Goal: Task Accomplishment & Management: Manage account settings

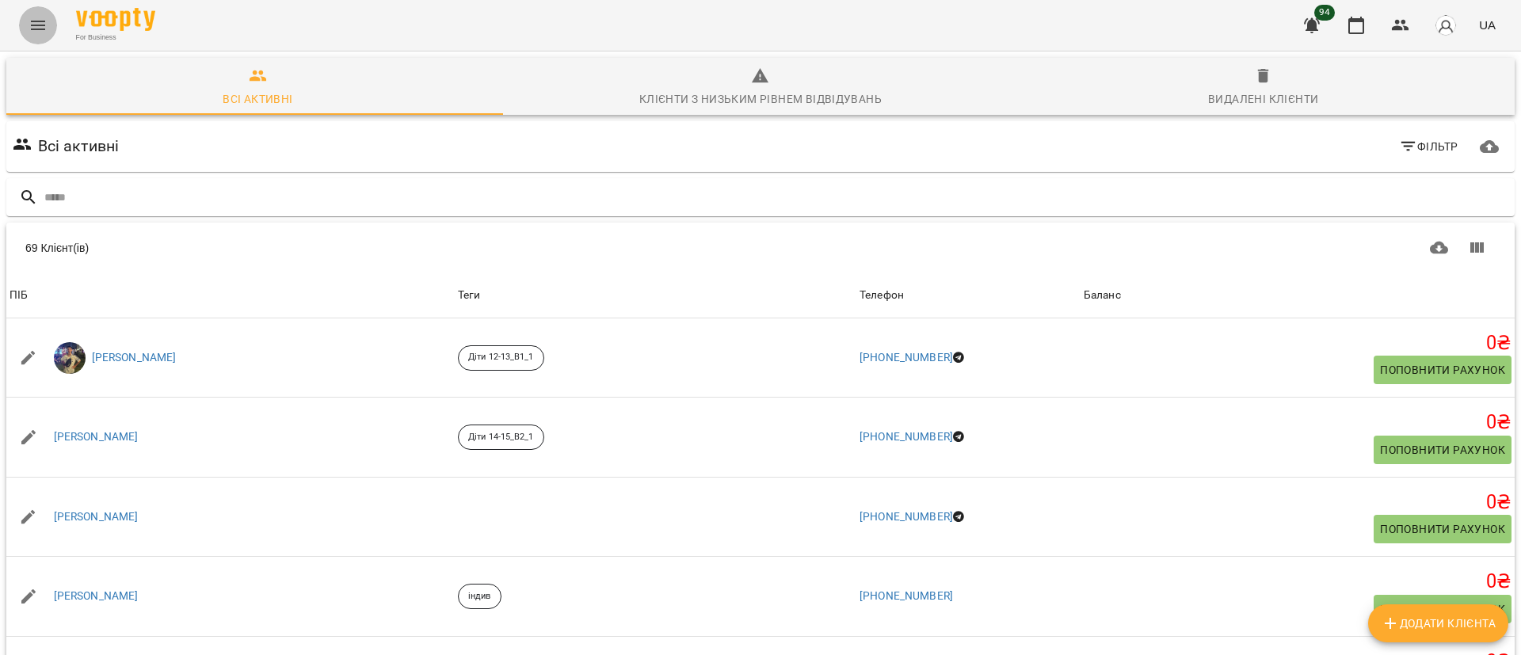
click at [36, 32] on icon "Menu" at bounding box center [38, 25] width 19 height 19
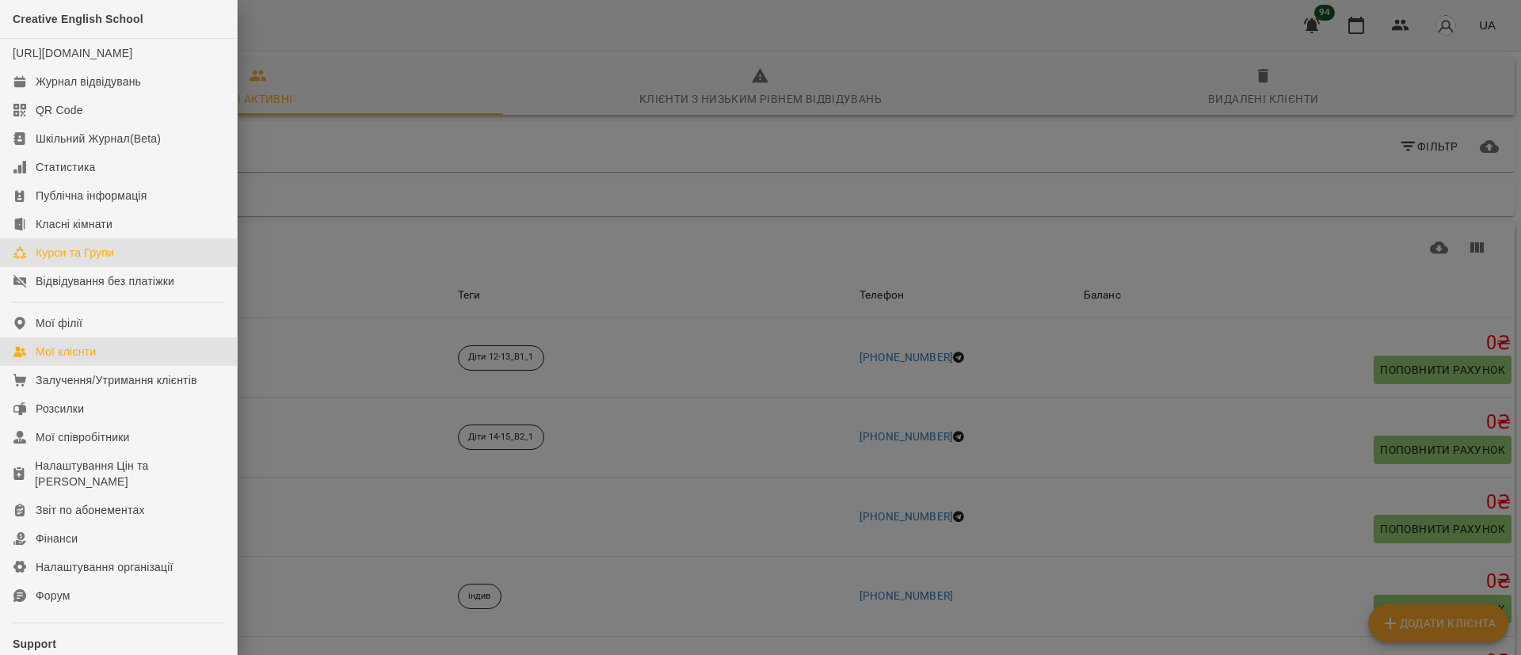
click at [90, 257] on link "Курси та Групи" at bounding box center [118, 252] width 237 height 29
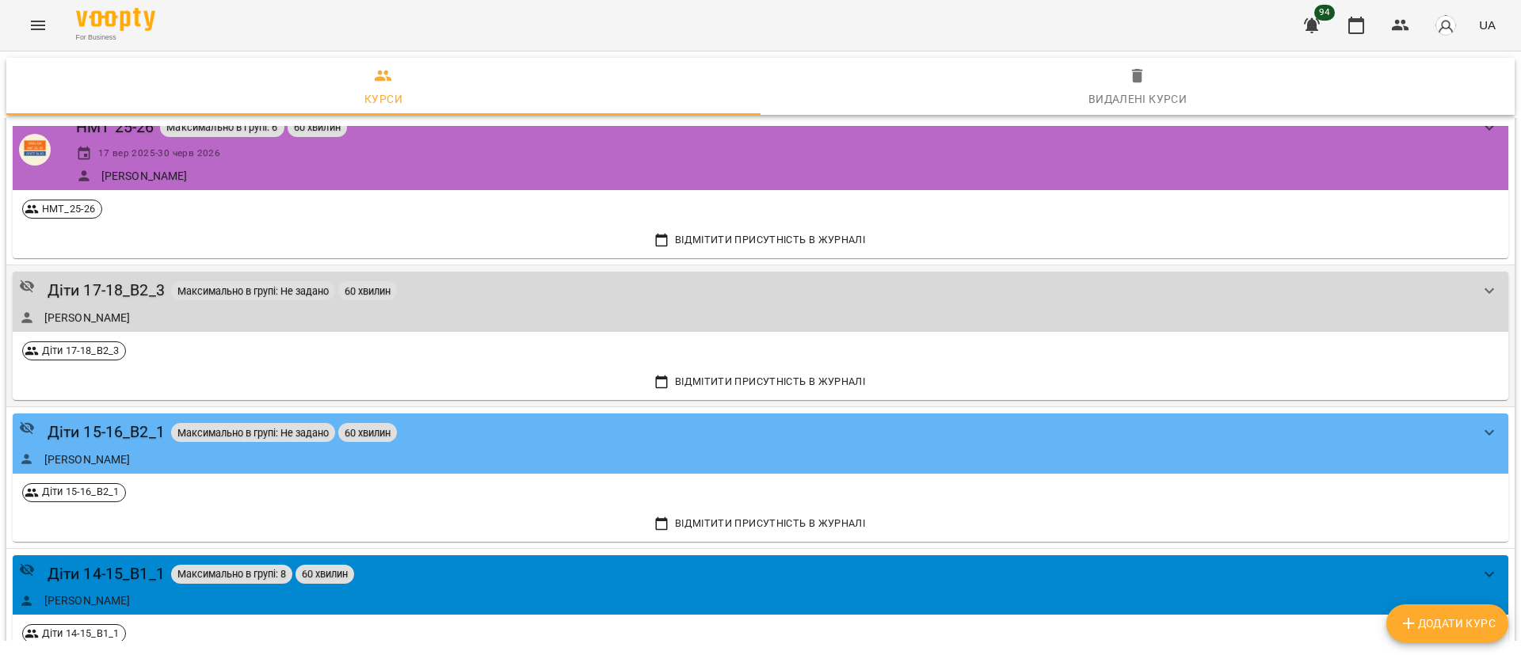
scroll to position [119, 0]
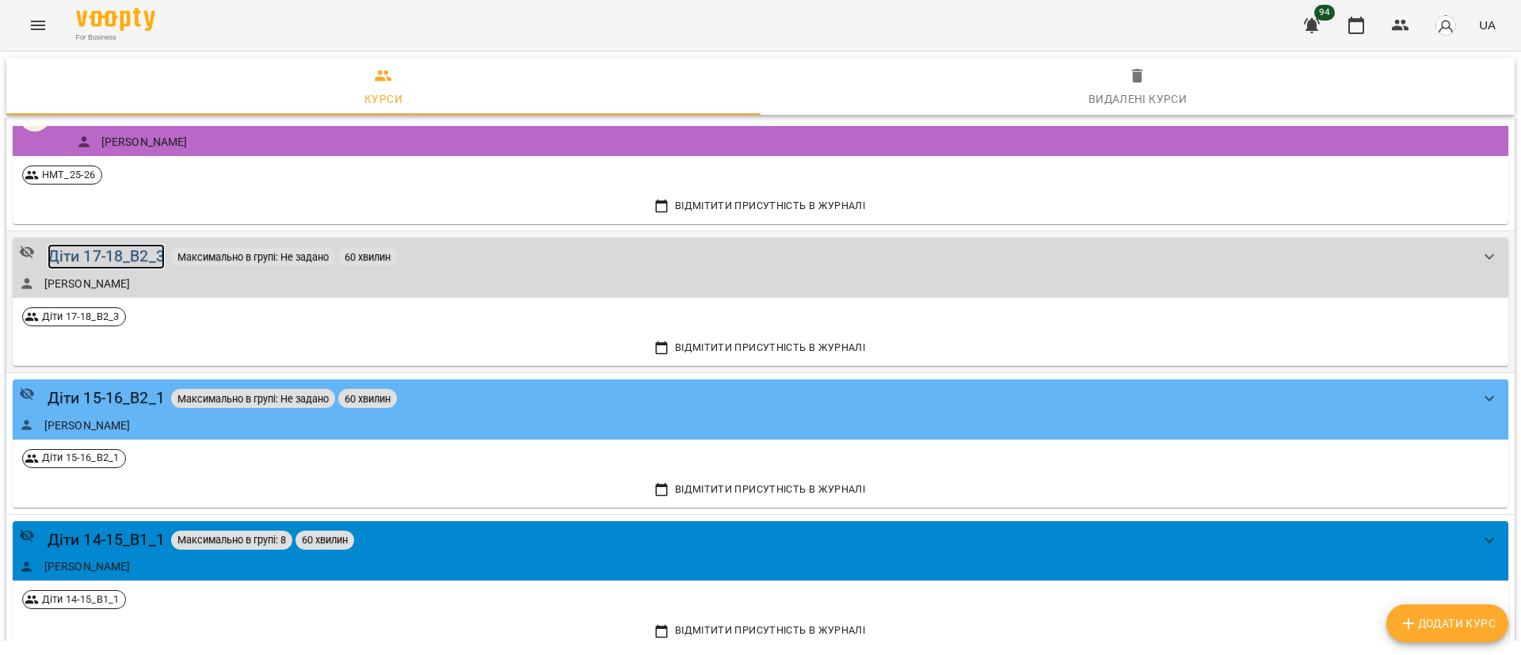
click at [134, 257] on div "Діти 17-18_B2_3" at bounding box center [106, 256] width 117 height 25
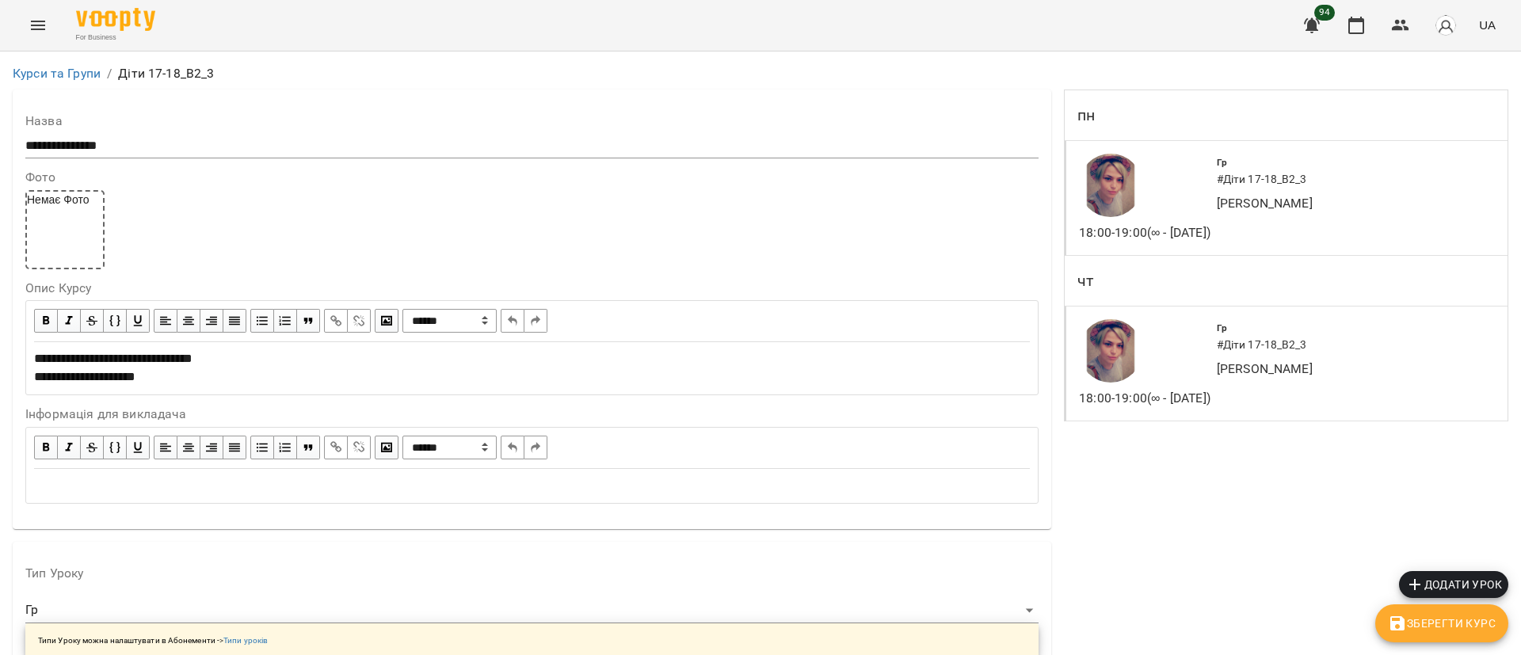
scroll to position [1424, 0]
click at [74, 75] on link "Курси та Групи" at bounding box center [57, 73] width 88 height 15
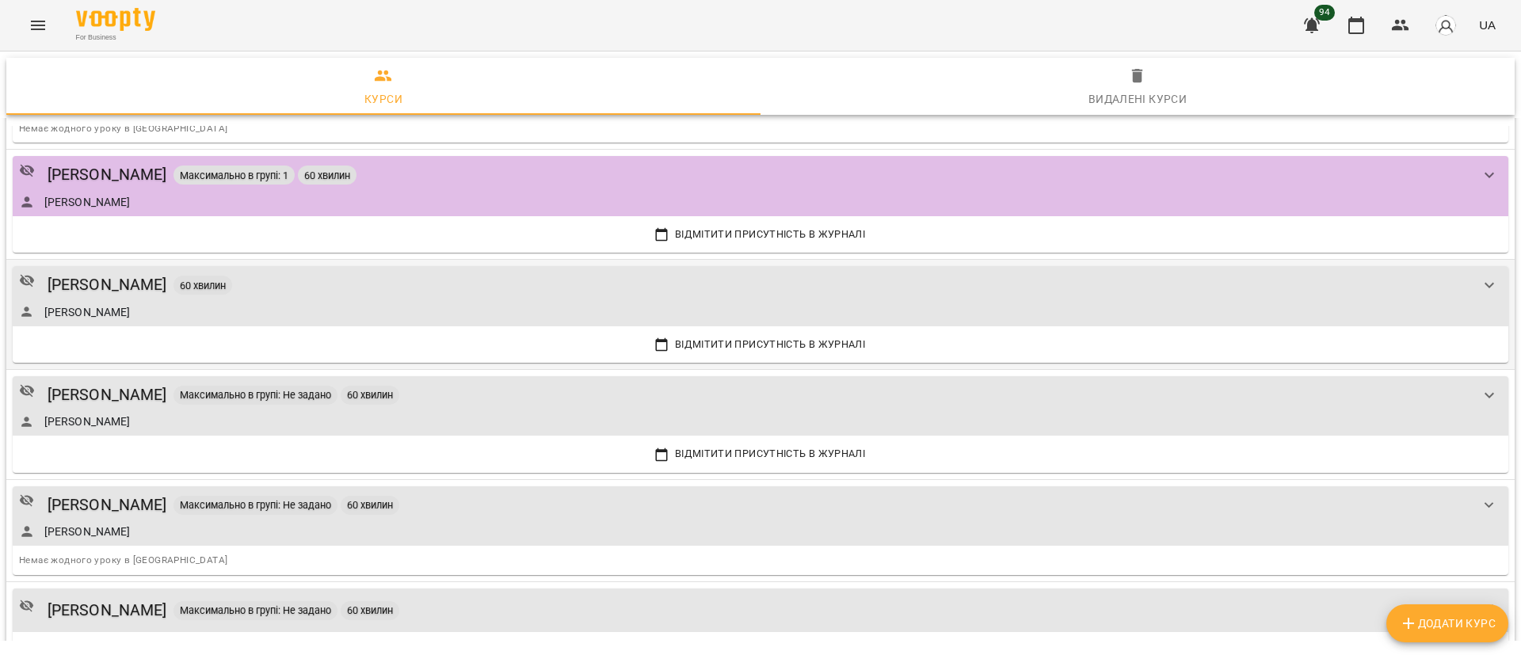
scroll to position [2495, 0]
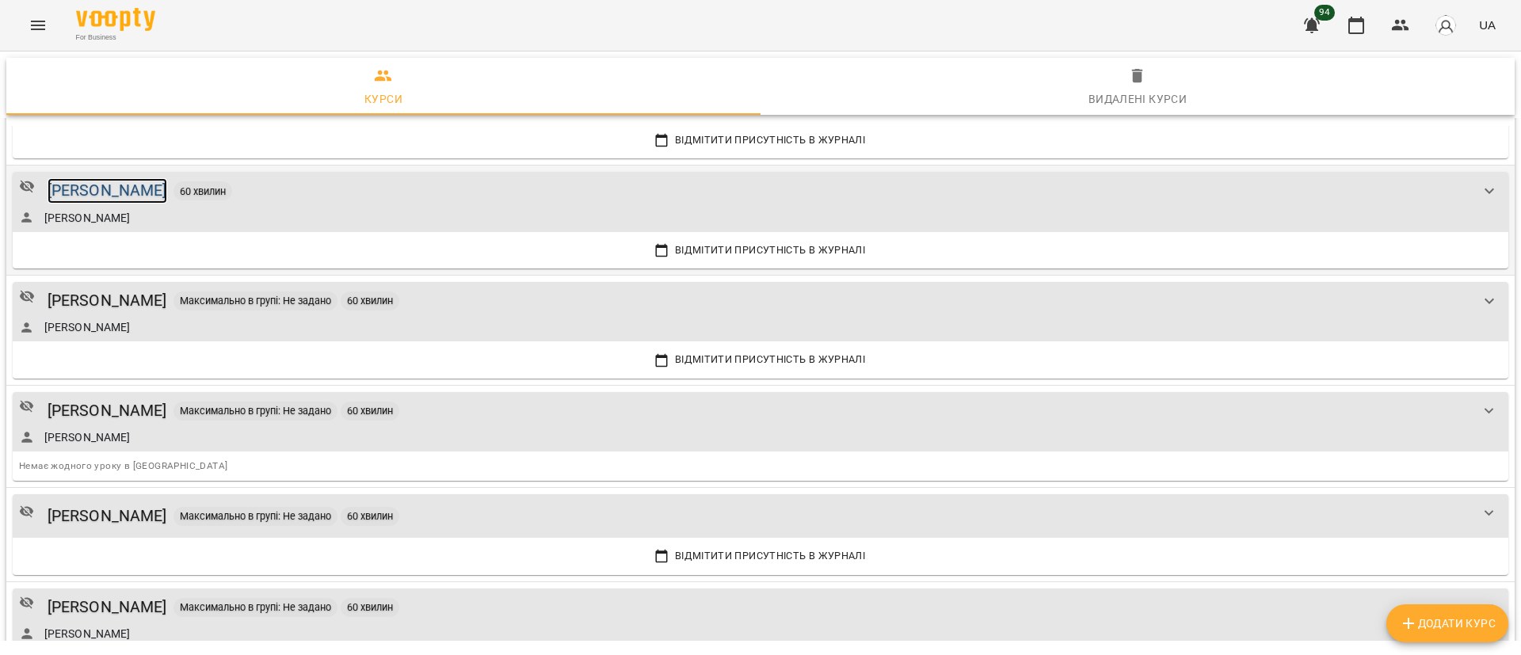
click at [128, 192] on div "[PERSON_NAME]" at bounding box center [108, 190] width 120 height 25
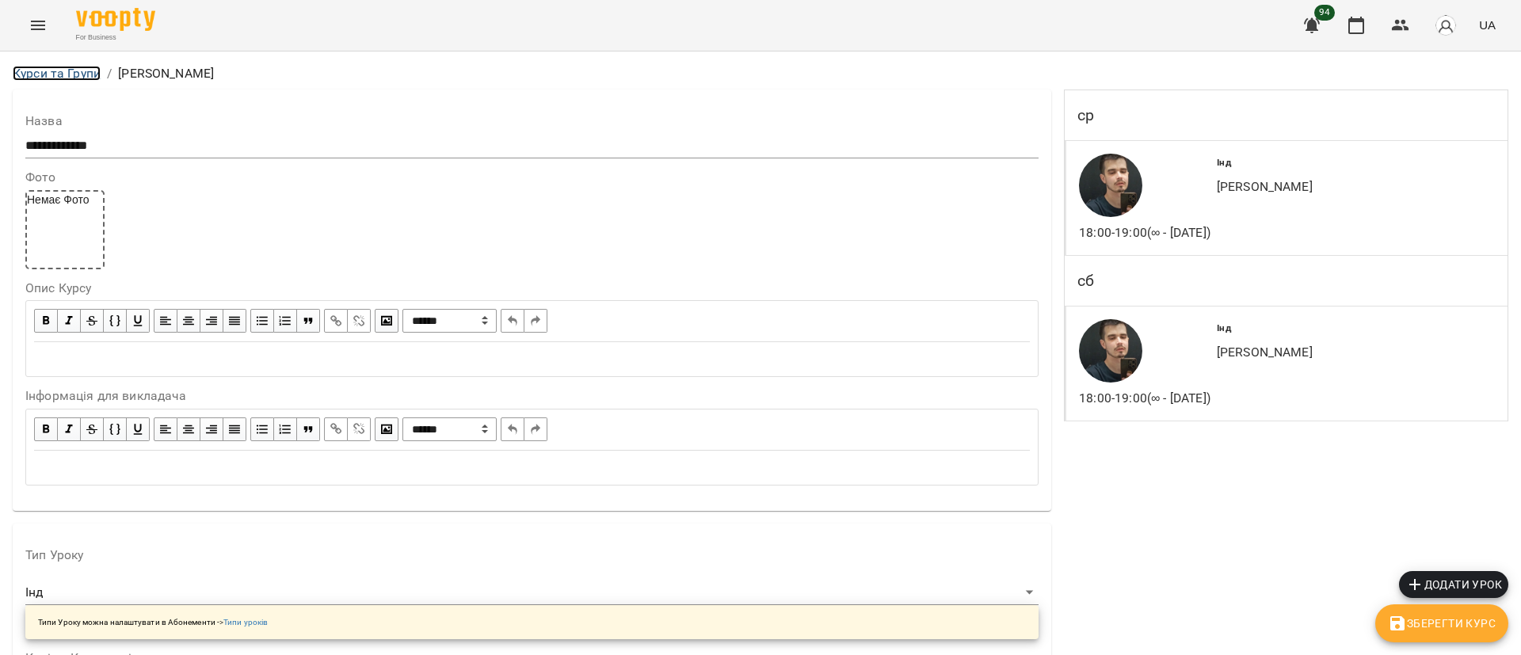
click at [41, 67] on link "Курси та Групи" at bounding box center [57, 73] width 88 height 15
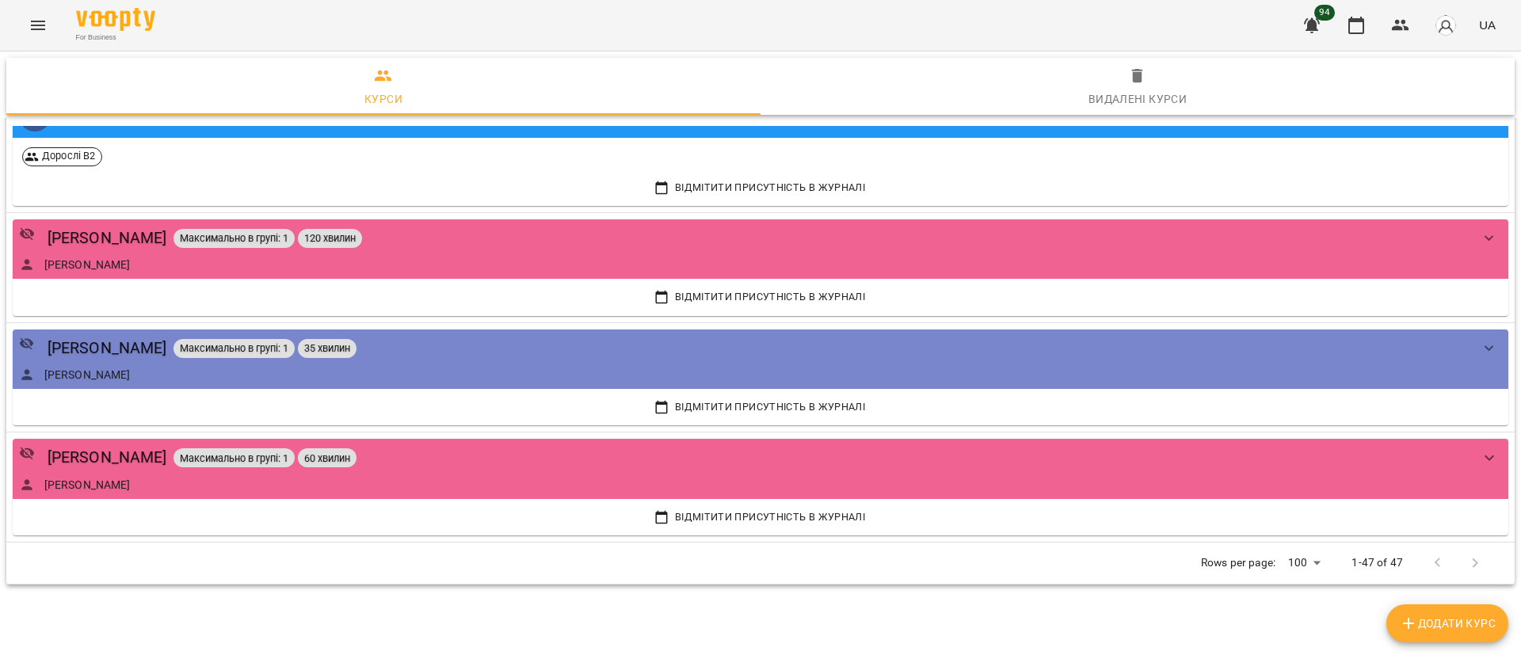
scroll to position [4829, 0]
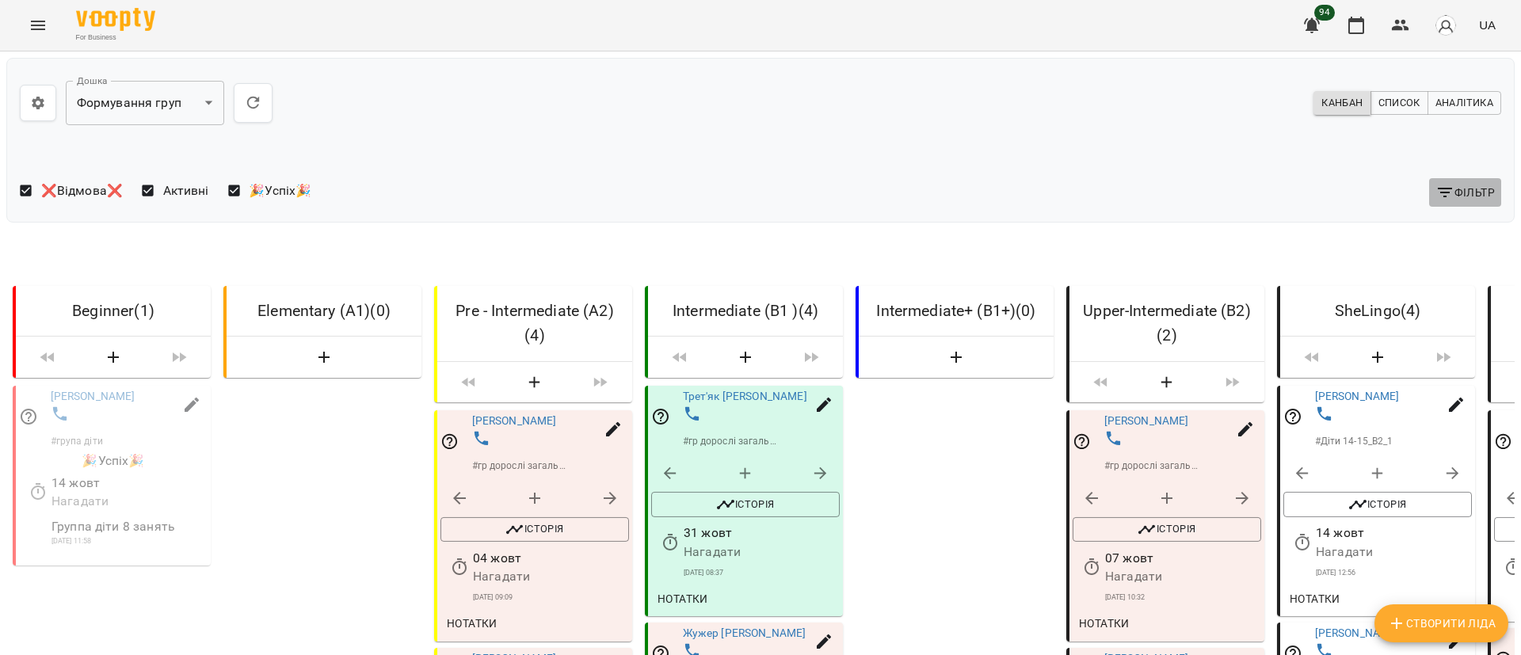
click at [1439, 197] on span "Фільтр" at bounding box center [1464, 192] width 59 height 19
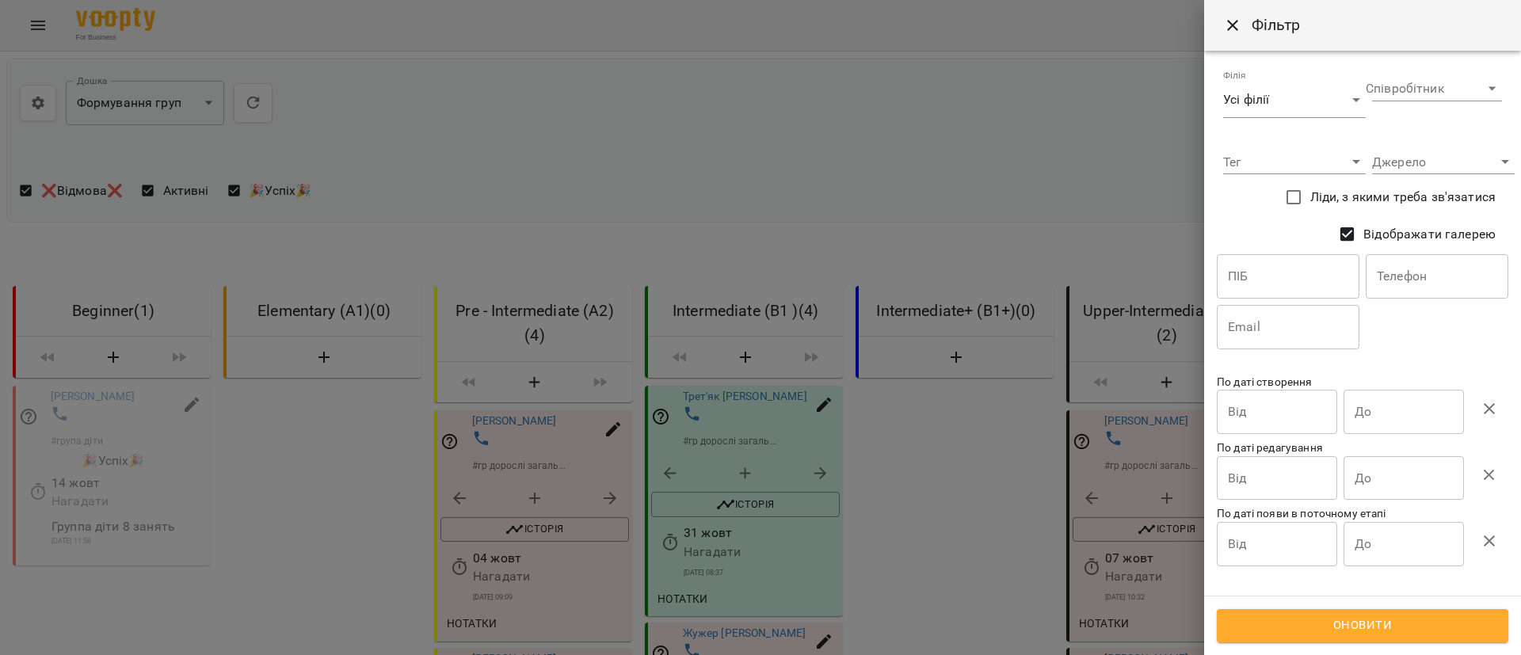
click at [1281, 278] on input "text" at bounding box center [1288, 276] width 143 height 44
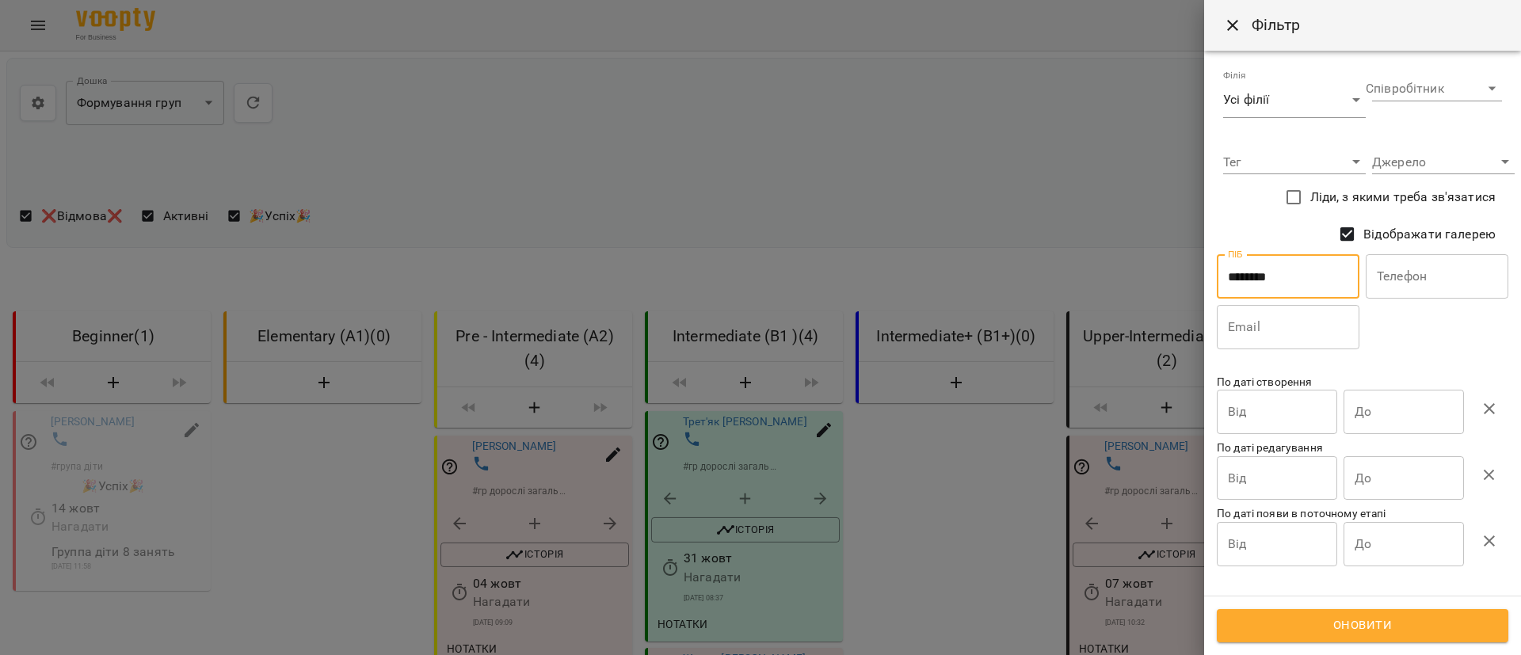
type input "********"
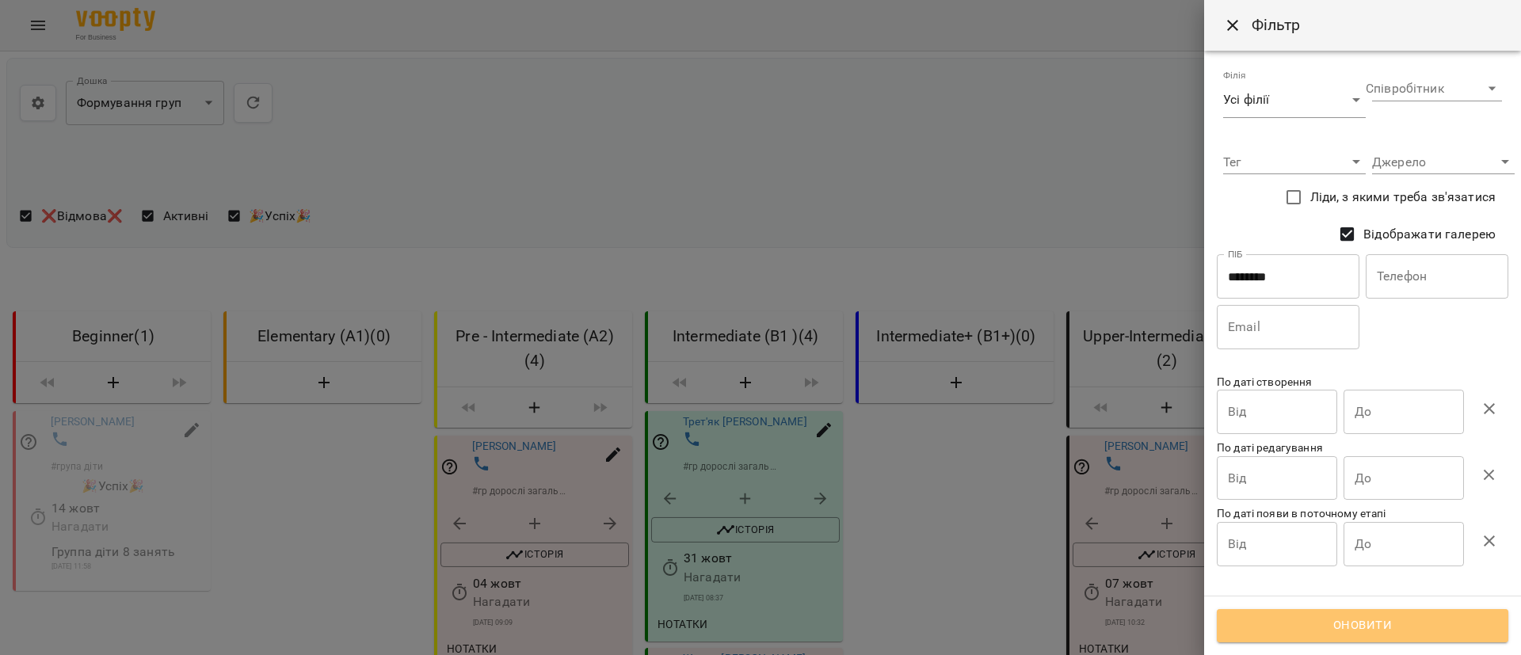
click at [1397, 625] on span "Оновити" at bounding box center [1362, 626] width 257 height 21
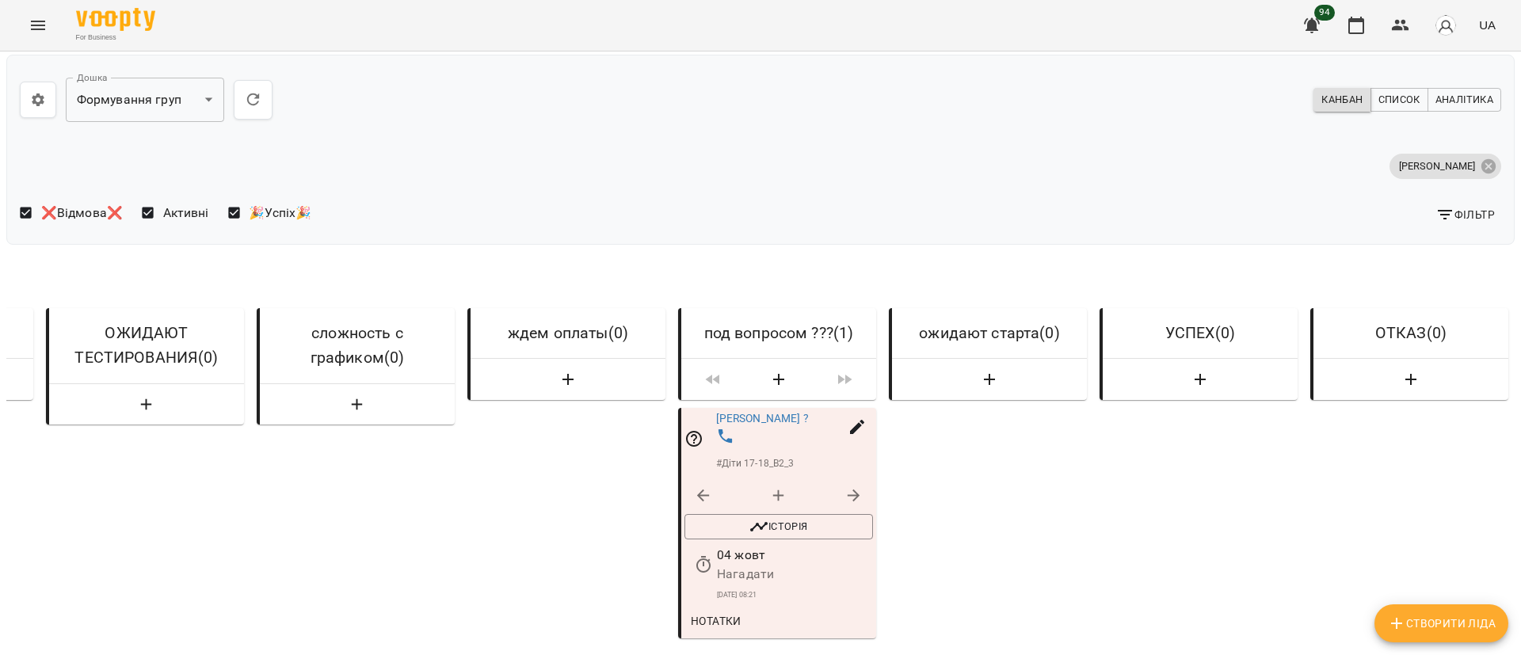
scroll to position [58, 0]
click at [734, 412] on link "[PERSON_NAME] ?" at bounding box center [762, 418] width 93 height 13
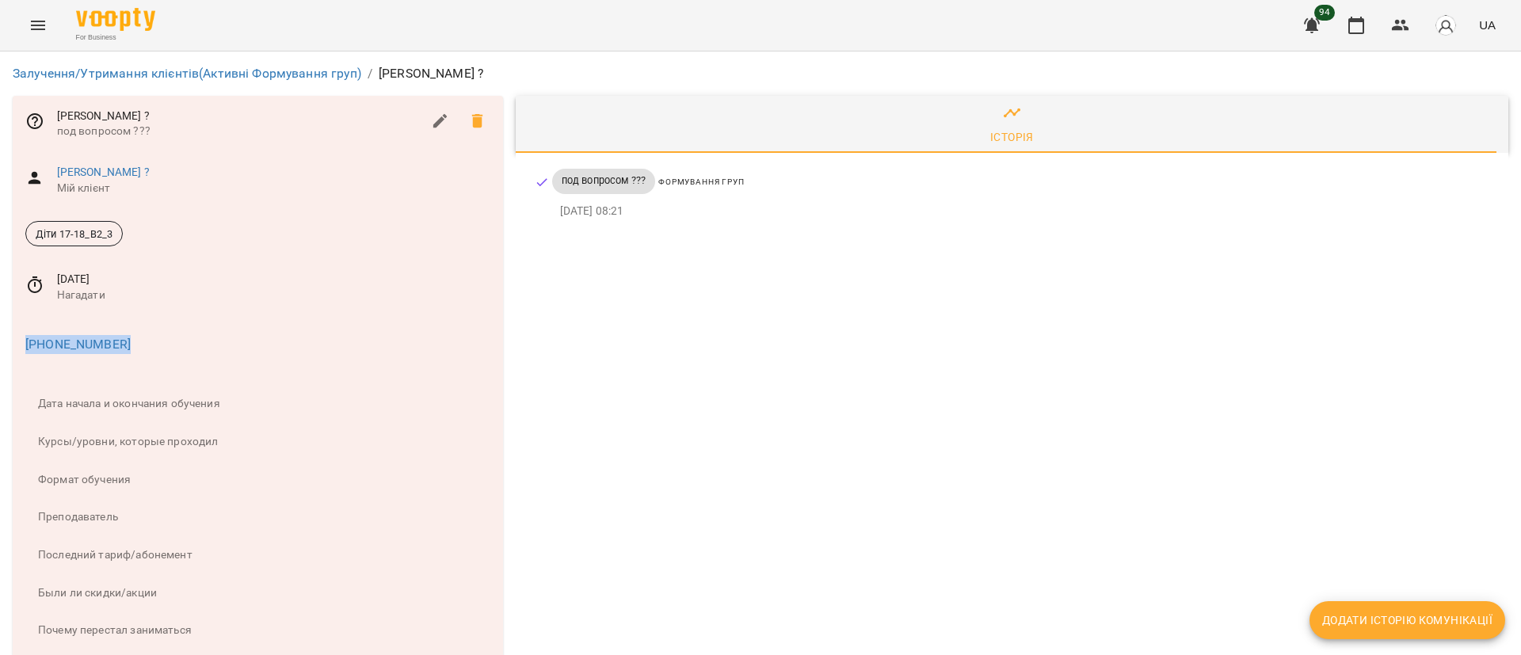
drag, startPoint x: 148, startPoint y: 338, endPoint x: 15, endPoint y: 335, distance: 133.1
click at [15, 335] on div "+4917686245745" at bounding box center [258, 341] width 490 height 51
copy link "+4917686245745"
click at [298, 70] on link "Залучення/Утримання клієнтів (Активні Формування груп)" at bounding box center [187, 73] width 349 height 15
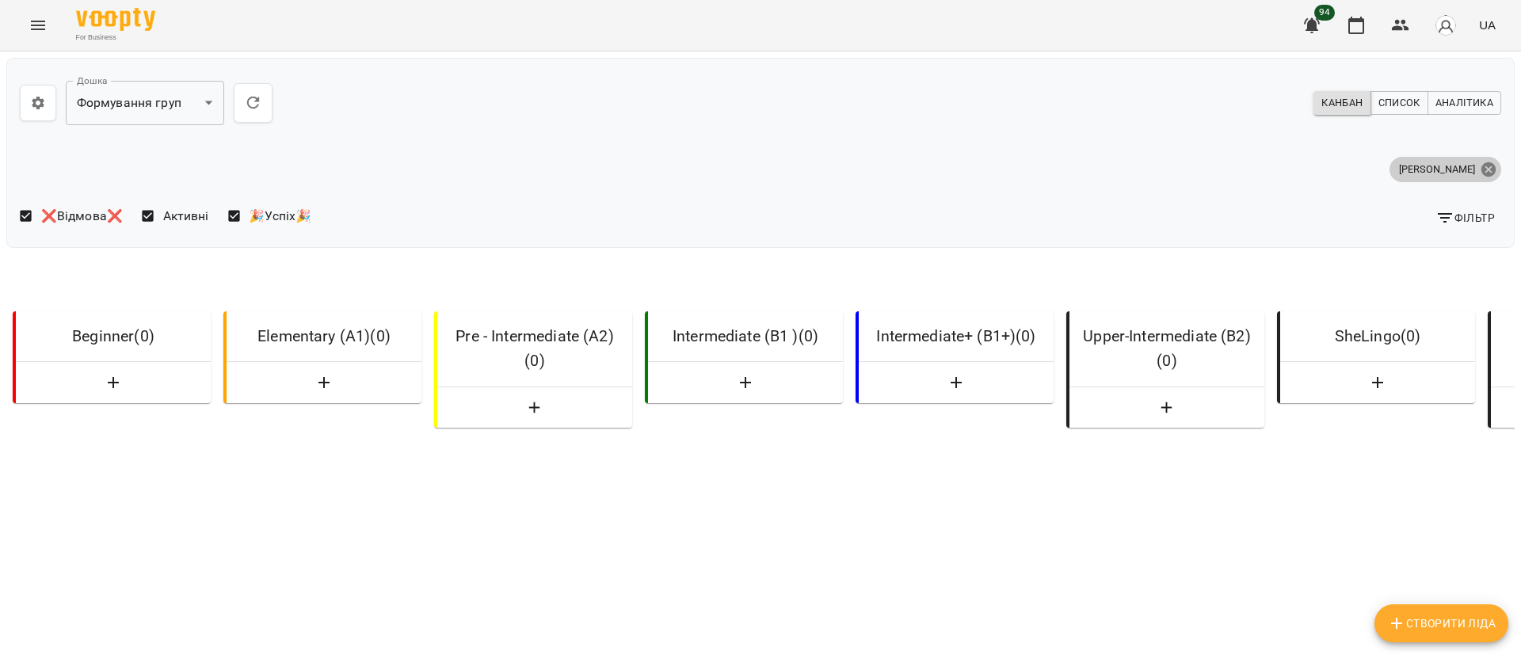
click at [1481, 172] on icon at bounding box center [1488, 169] width 14 height 14
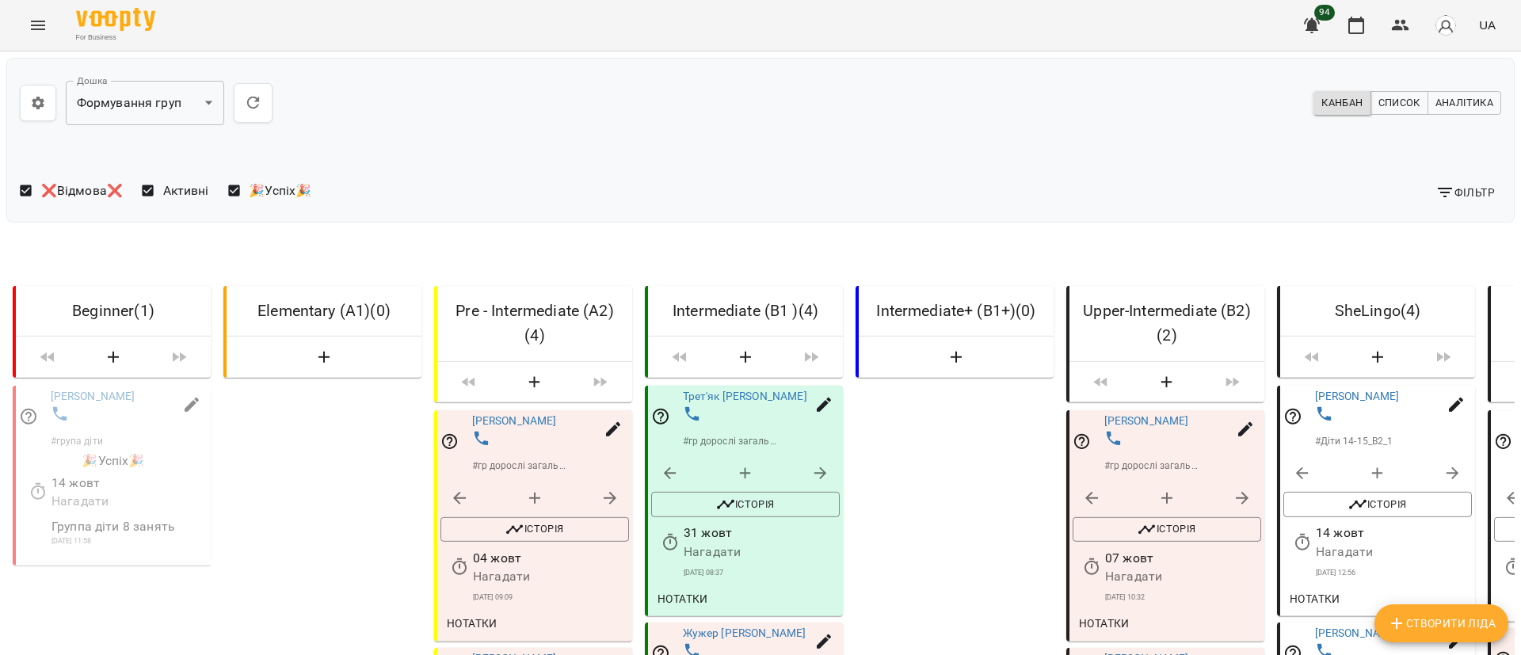
click at [1464, 196] on span "Фільтр" at bounding box center [1464, 192] width 59 height 19
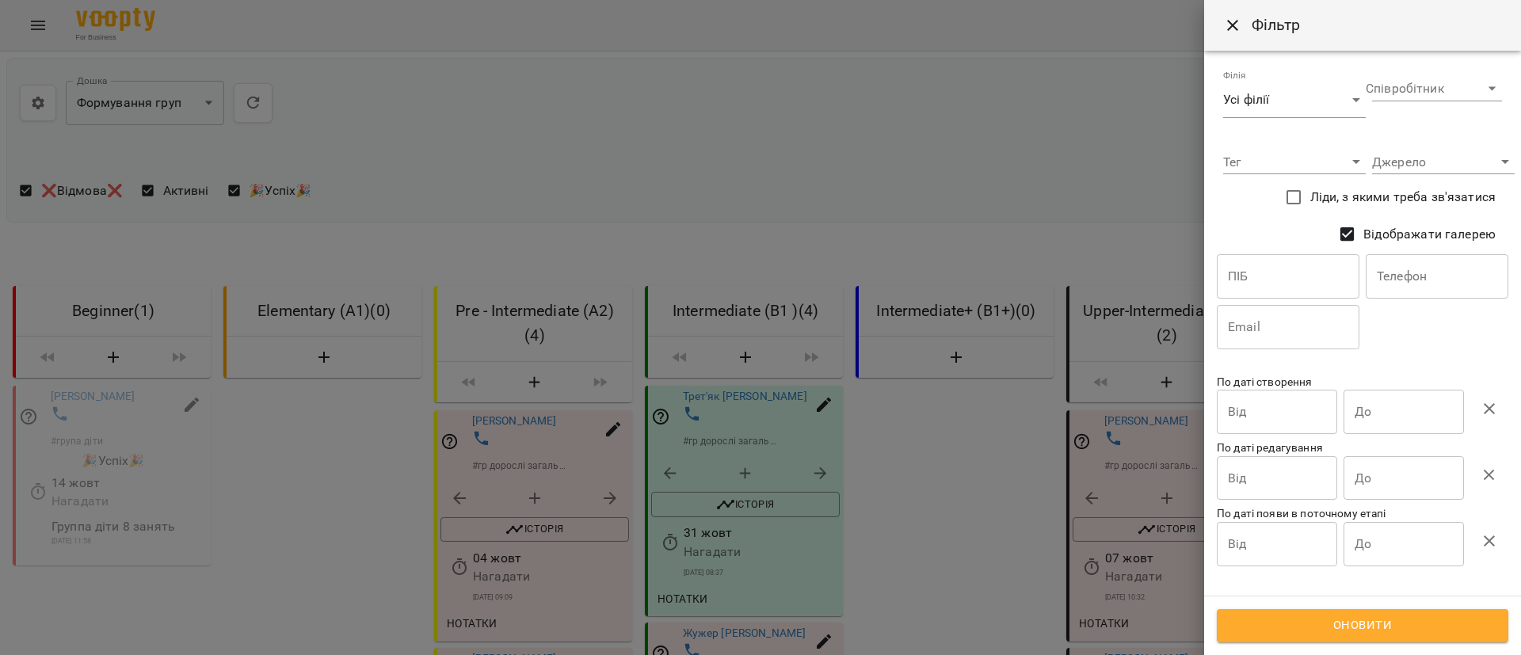
click at [1309, 268] on input "text" at bounding box center [1288, 276] width 143 height 44
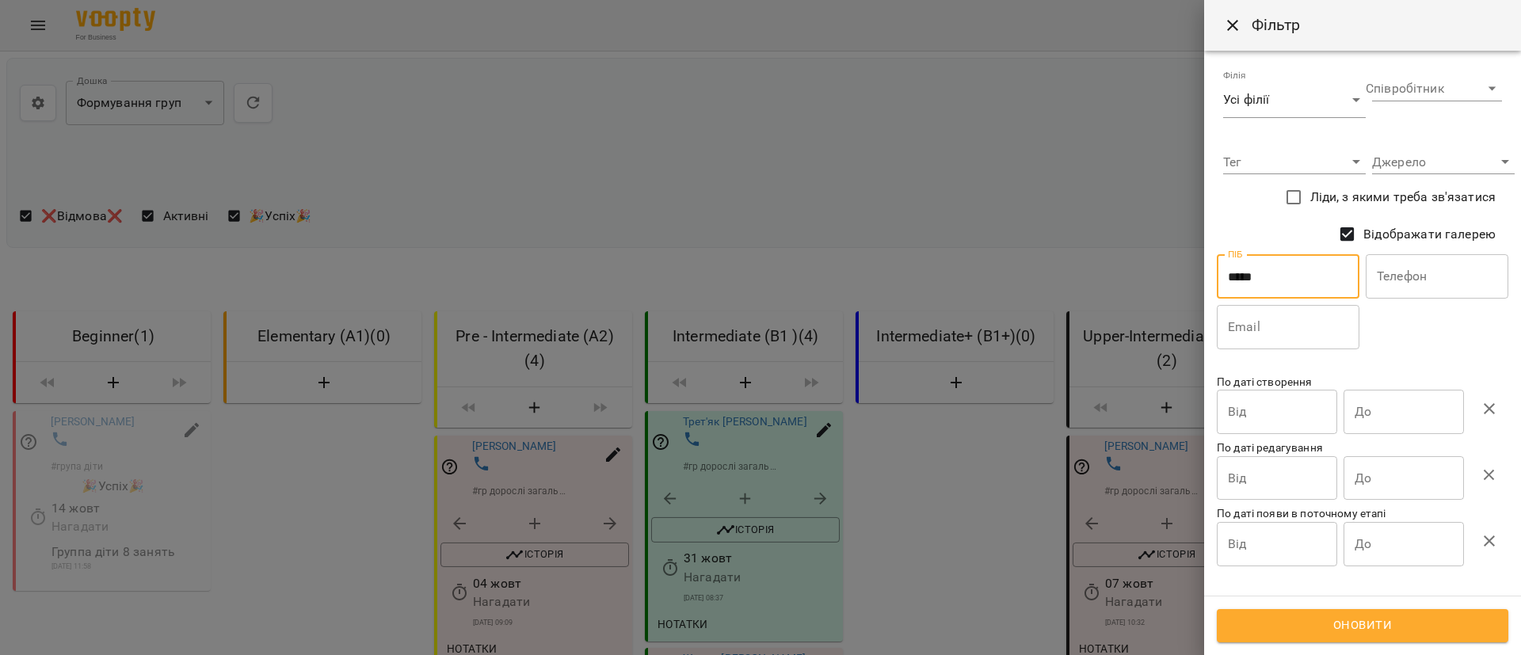
type input "*****"
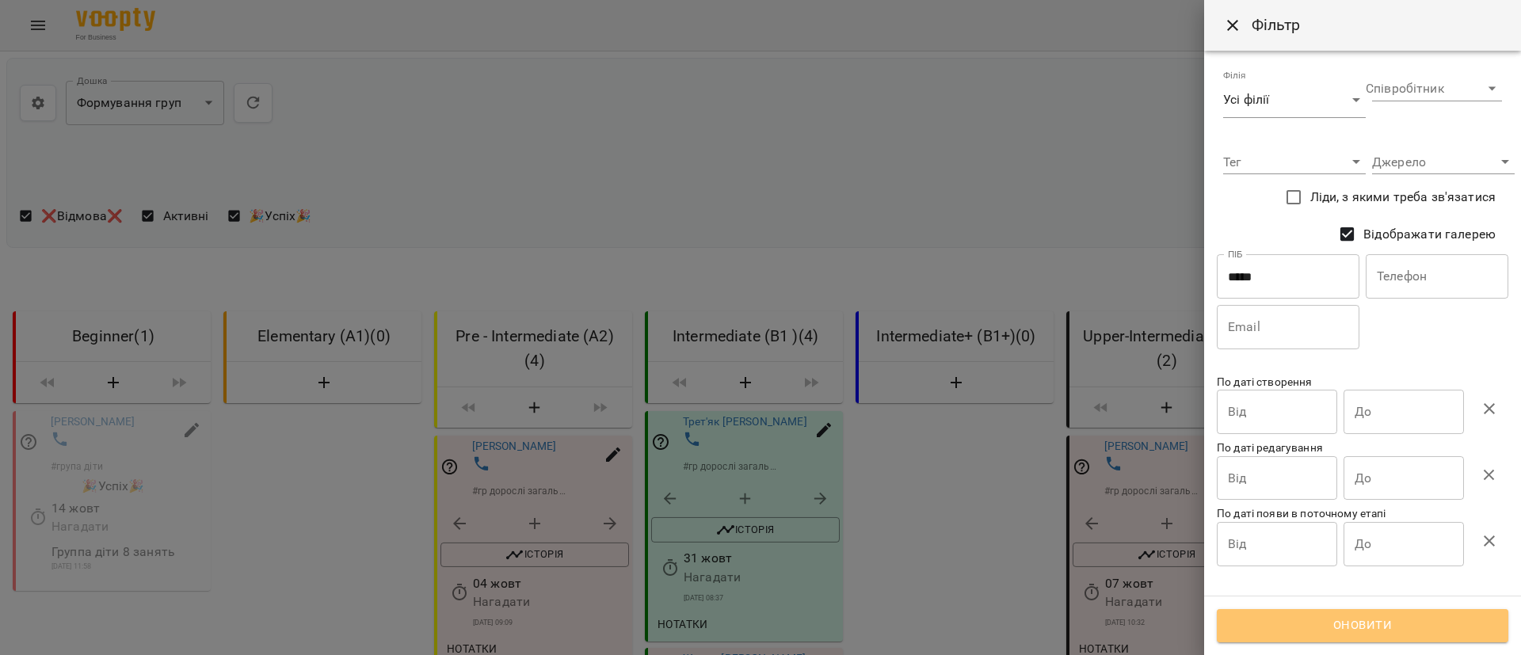
click at [1357, 631] on span "Оновити" at bounding box center [1362, 626] width 257 height 21
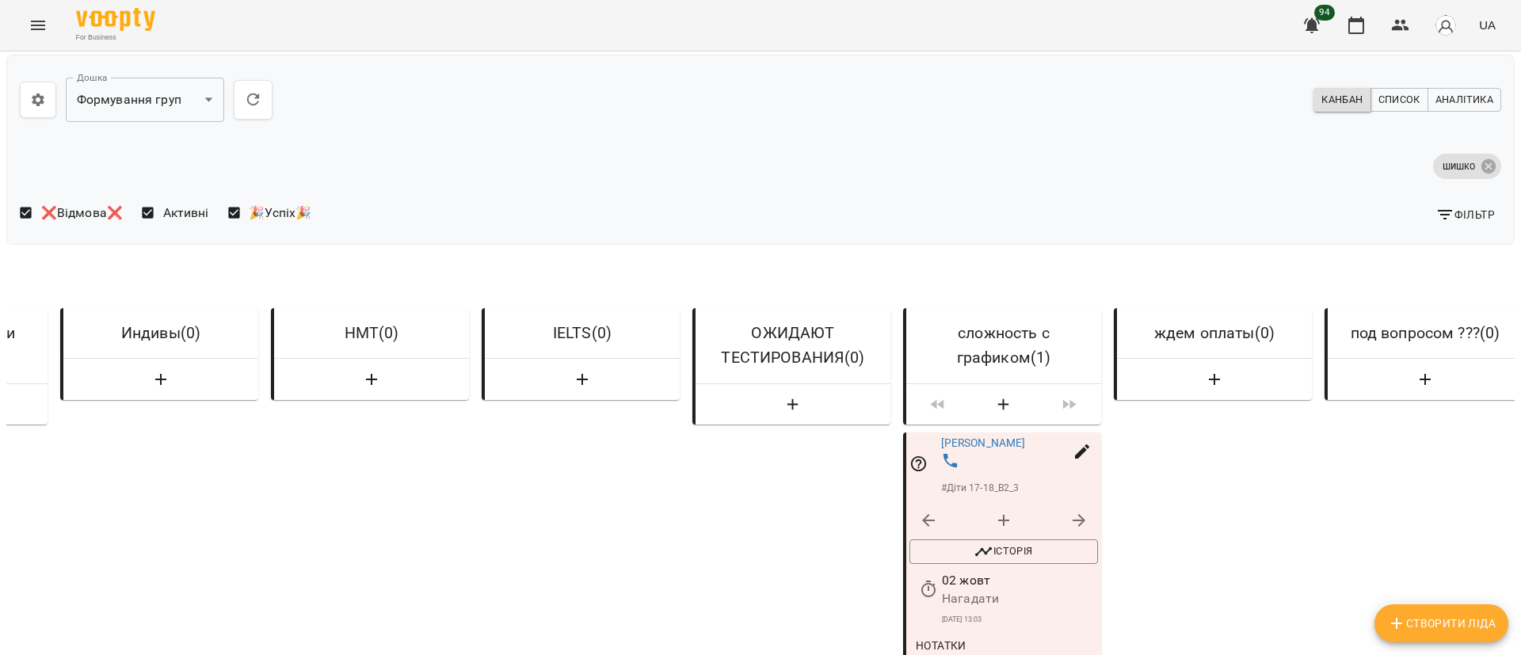
scroll to position [295, 0]
click at [1012, 437] on link "[PERSON_NAME]" at bounding box center [983, 443] width 85 height 13
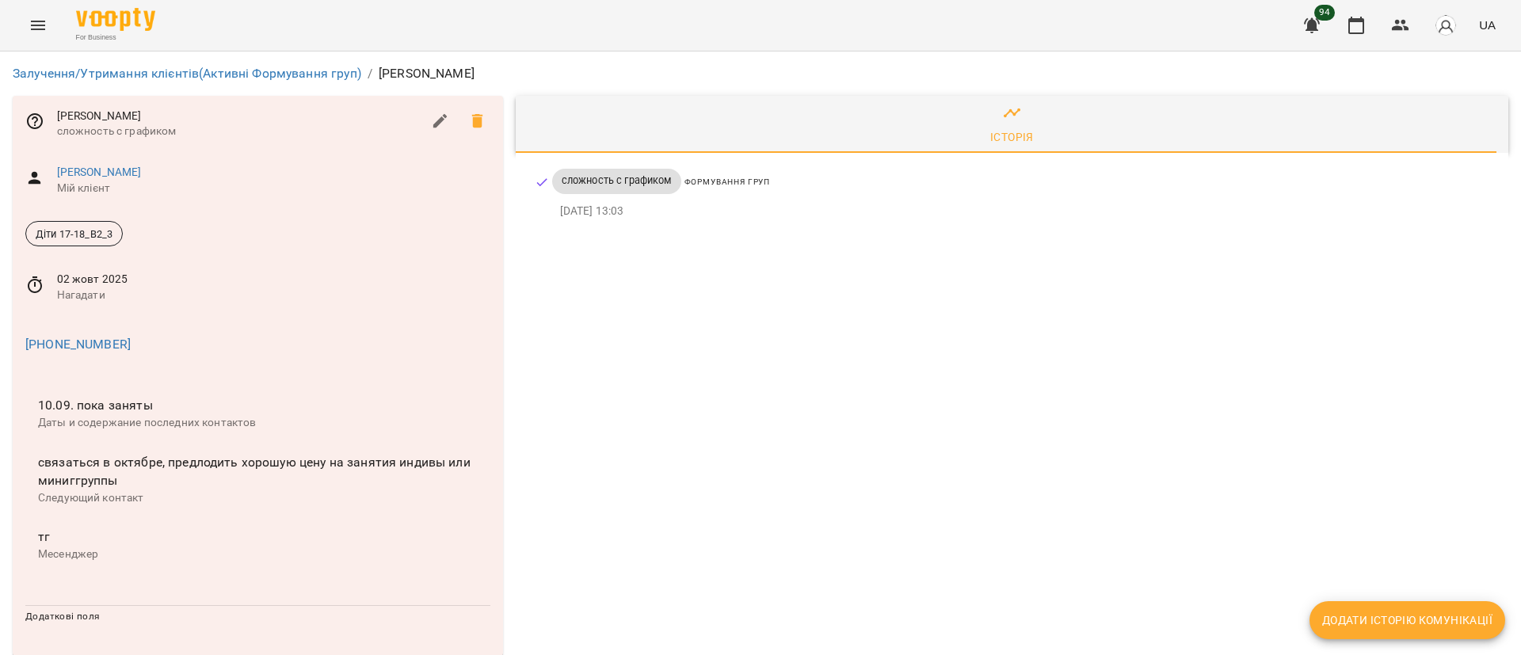
scroll to position [13, 0]
click at [278, 66] on link "Залучення/Утримання клієнтів (Активні Формування груп)" at bounding box center [187, 73] width 349 height 15
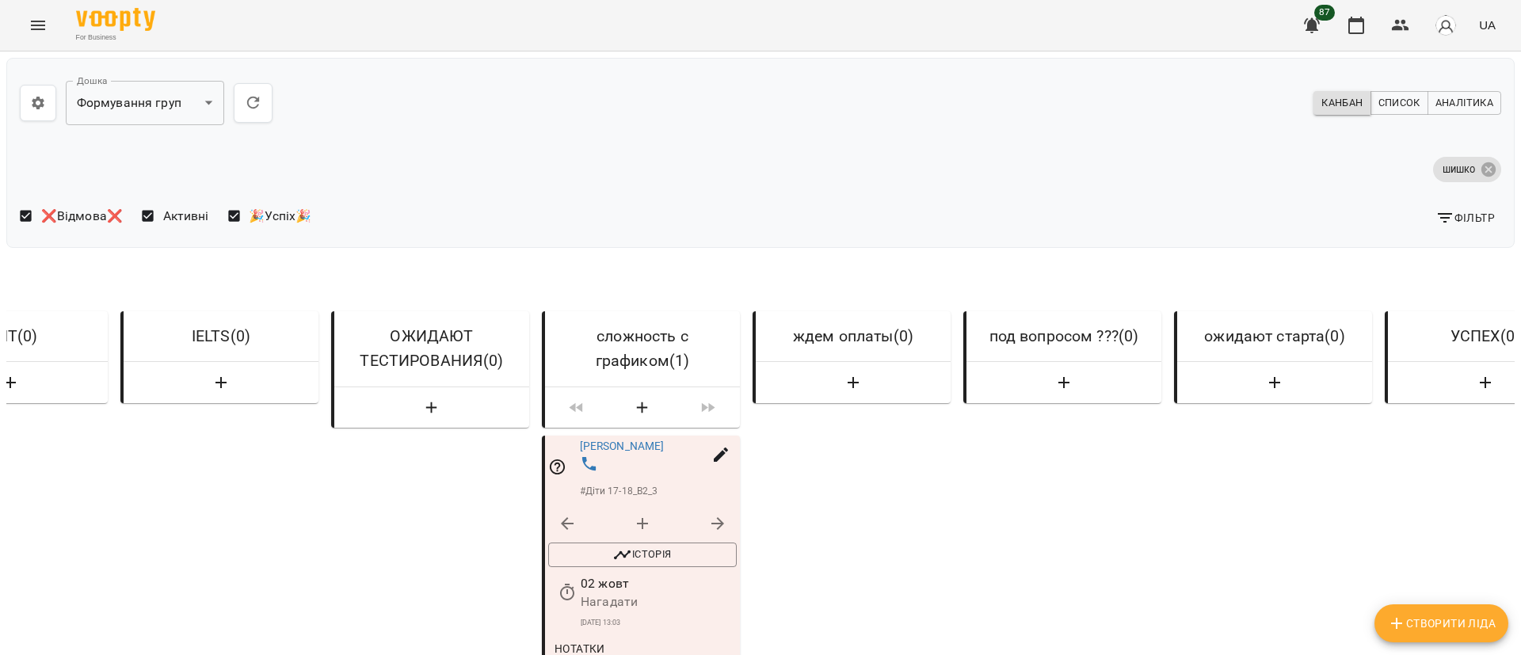
scroll to position [0, 2303]
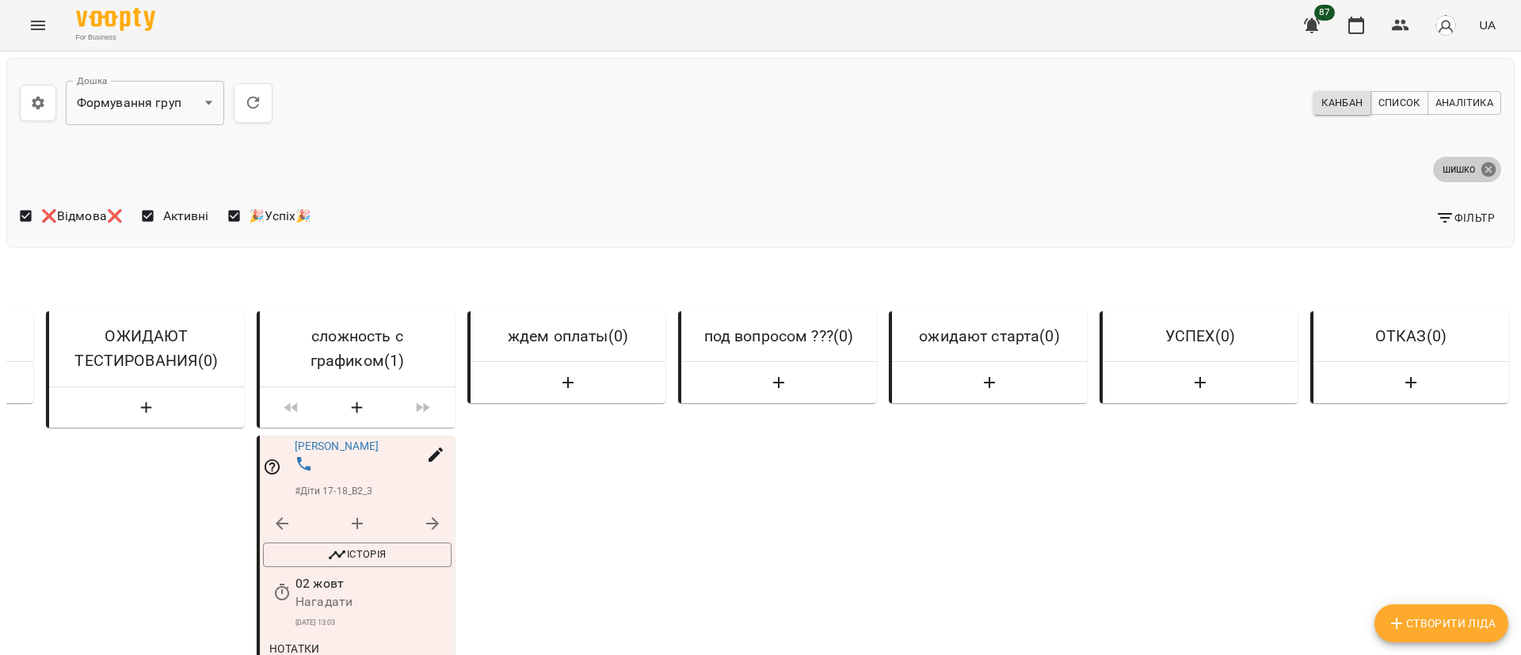
click at [1481, 172] on icon at bounding box center [1488, 169] width 14 height 14
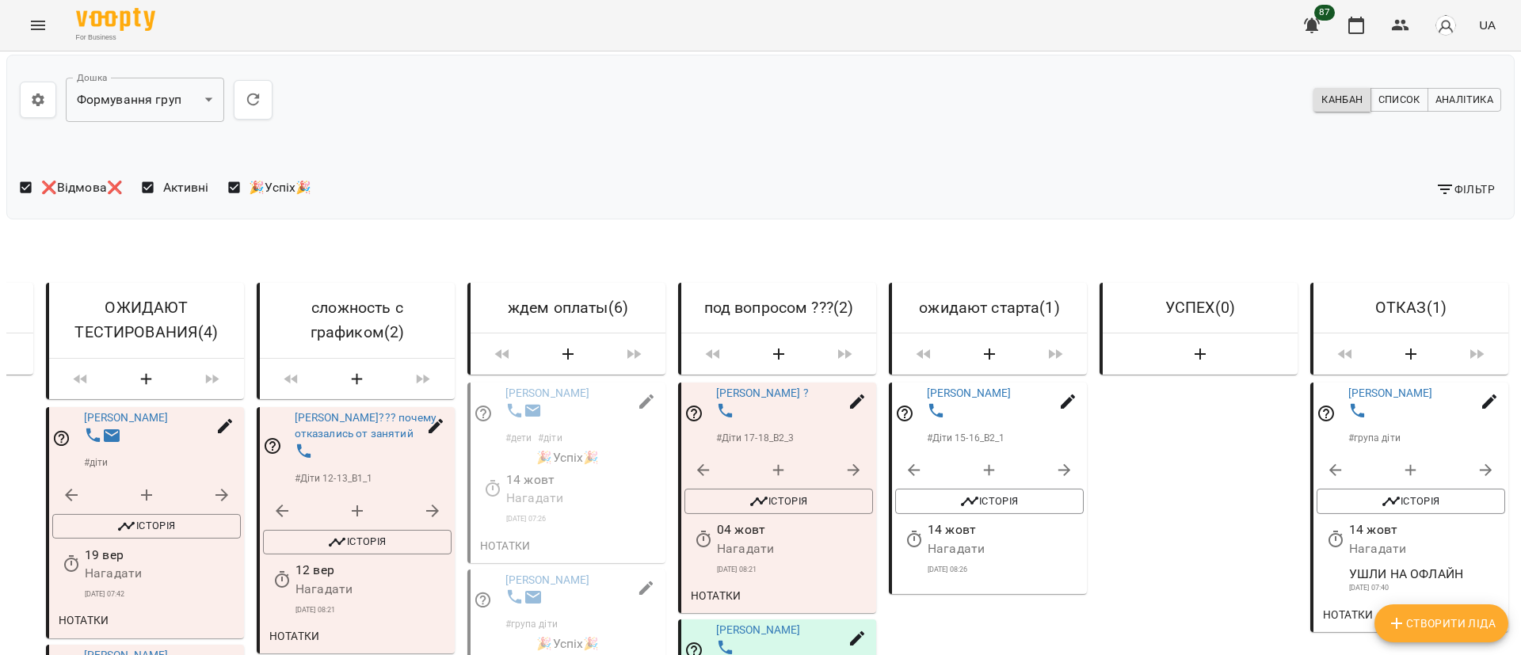
scroll to position [0, 0]
click at [40, 17] on icon "Menu" at bounding box center [38, 25] width 19 height 19
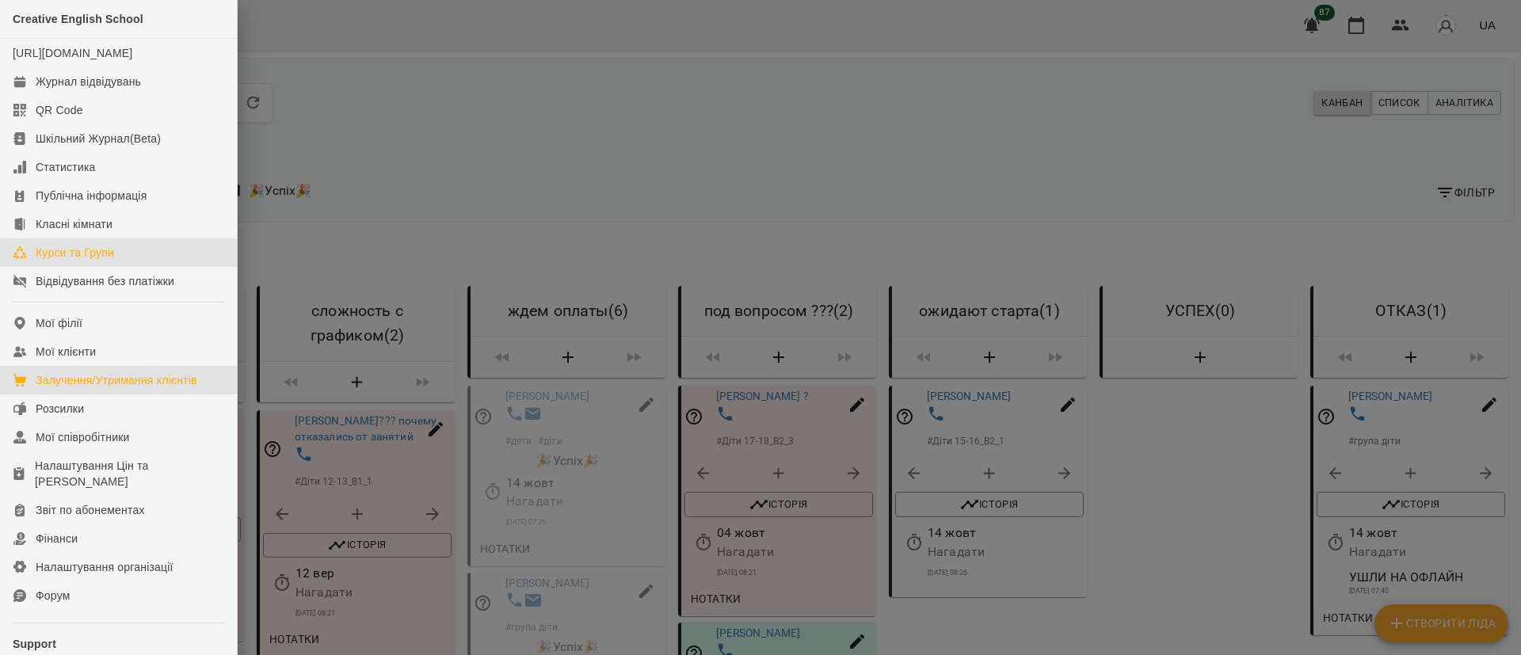
click at [90, 261] on div "Курси та Групи" at bounding box center [75, 253] width 78 height 16
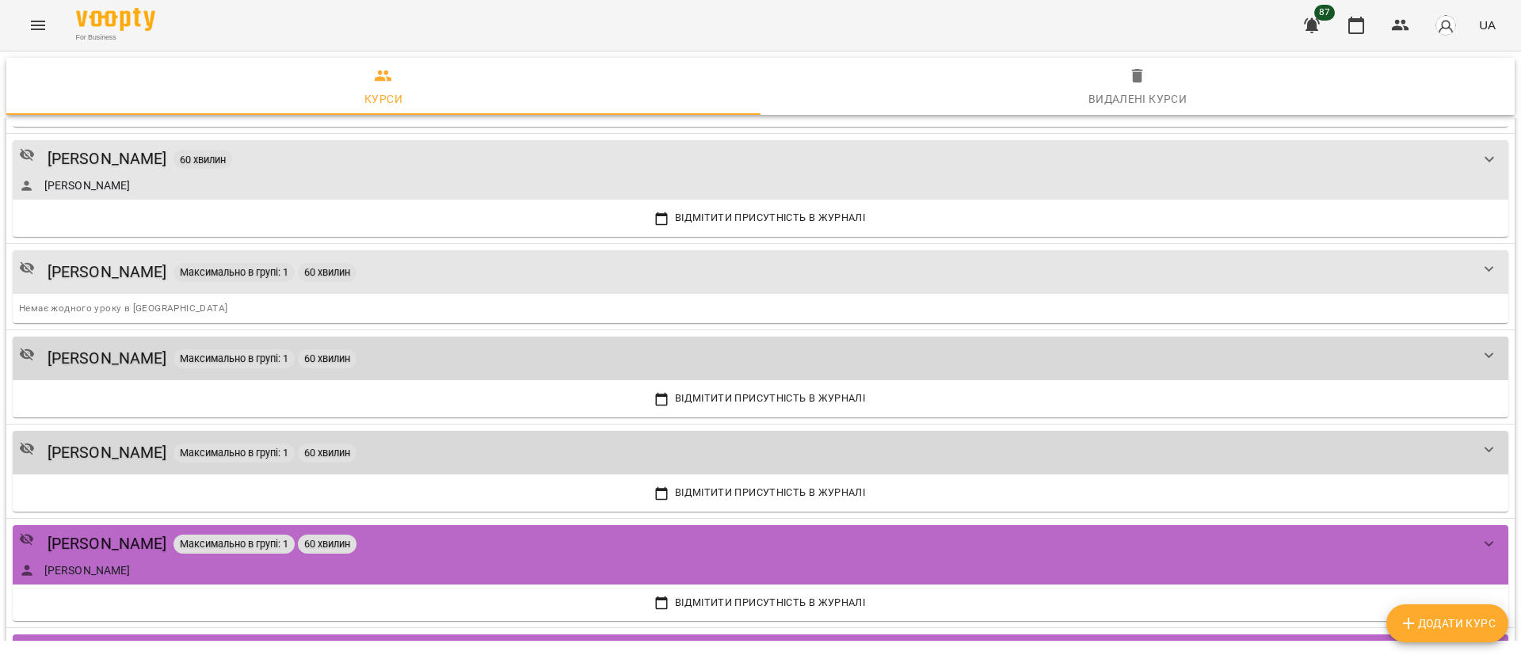
scroll to position [1545, 0]
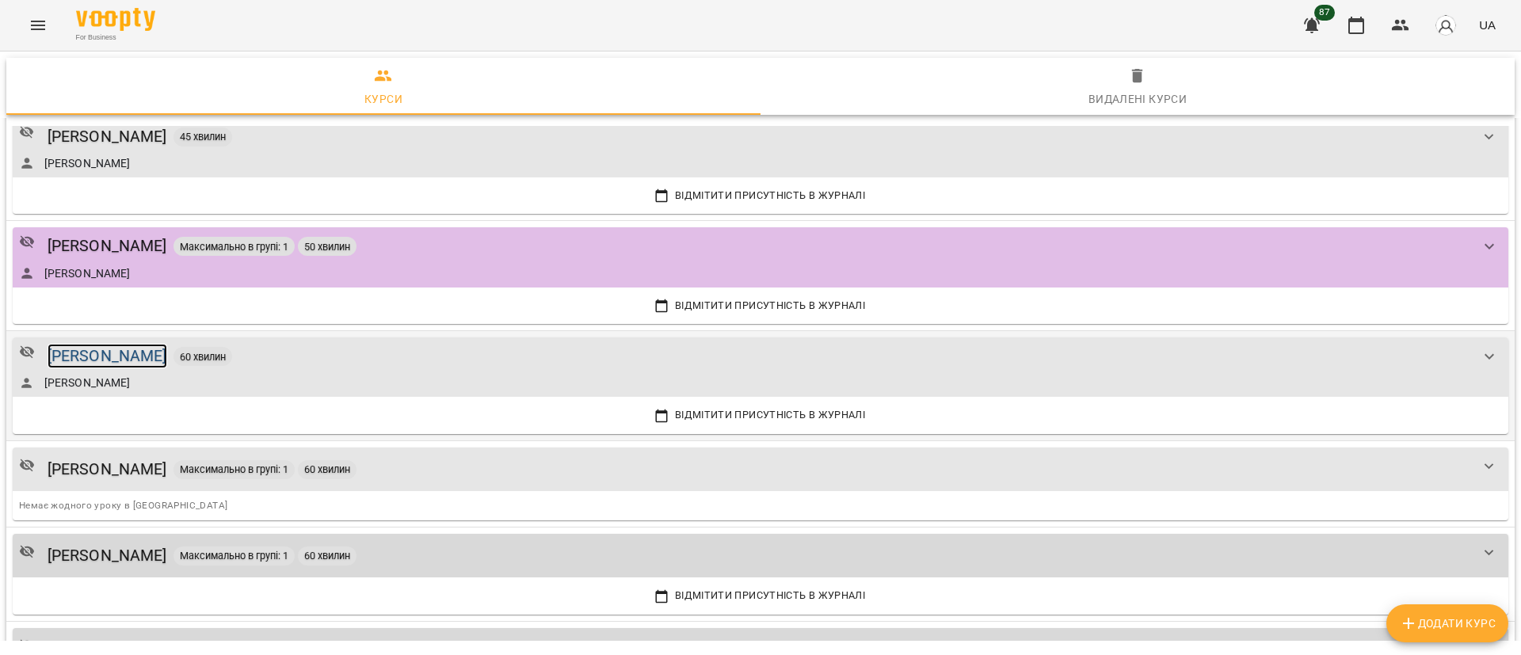
click at [120, 356] on div "[PERSON_NAME]" at bounding box center [108, 356] width 120 height 25
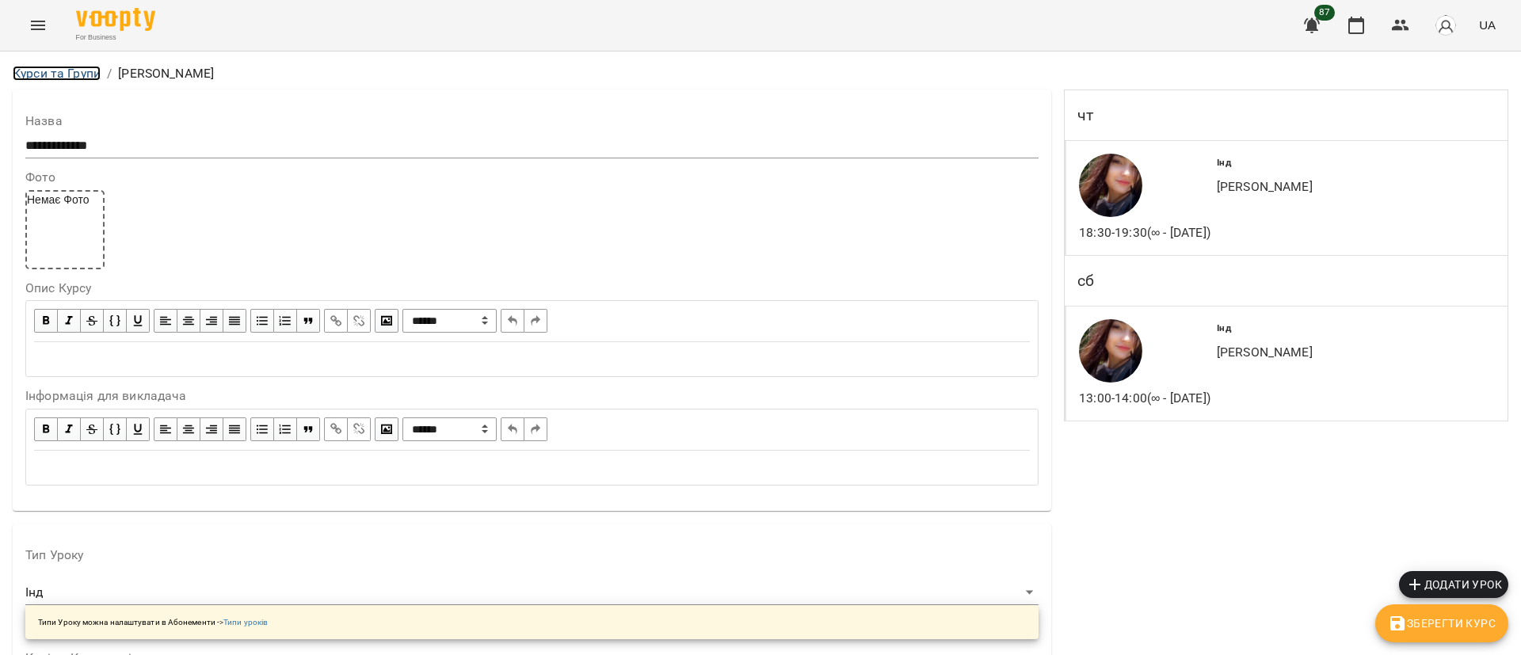
click at [56, 78] on link "Курси та Групи" at bounding box center [57, 73] width 88 height 15
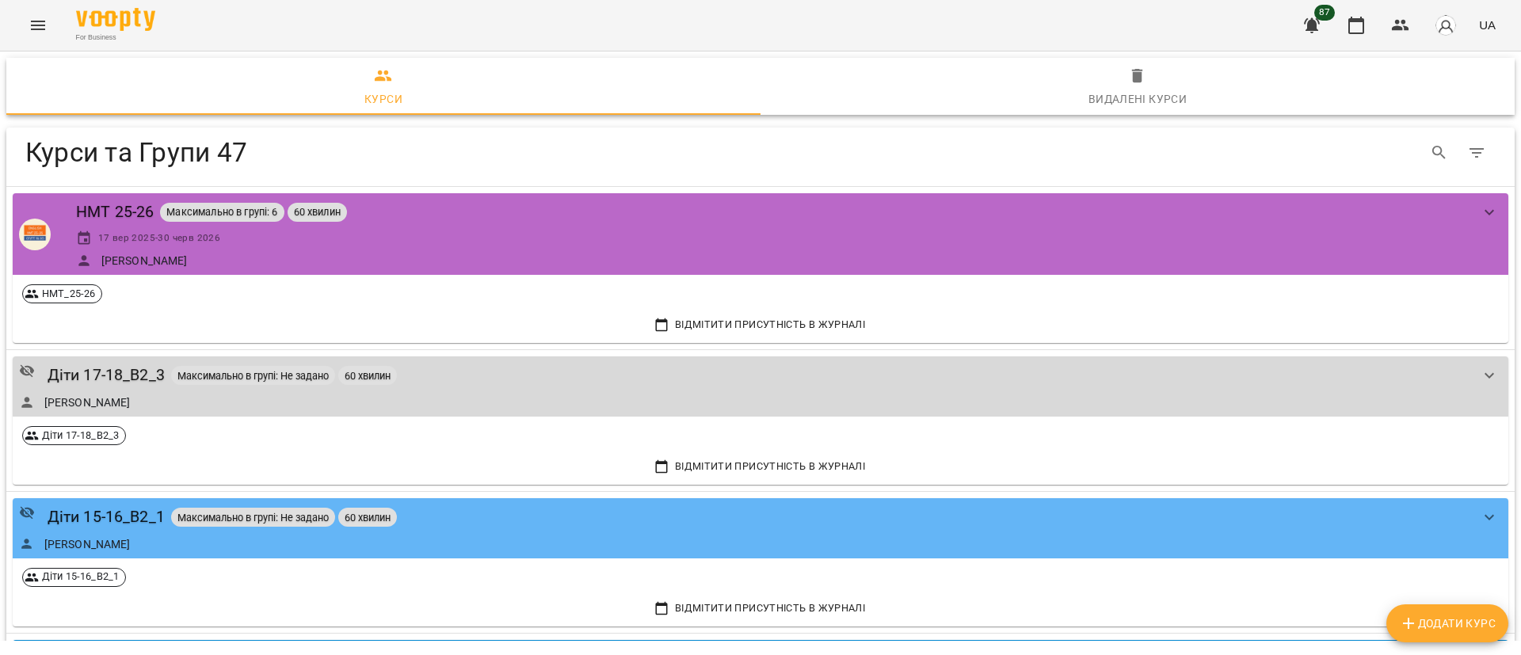
click at [38, 28] on icon "Menu" at bounding box center [38, 25] width 19 height 19
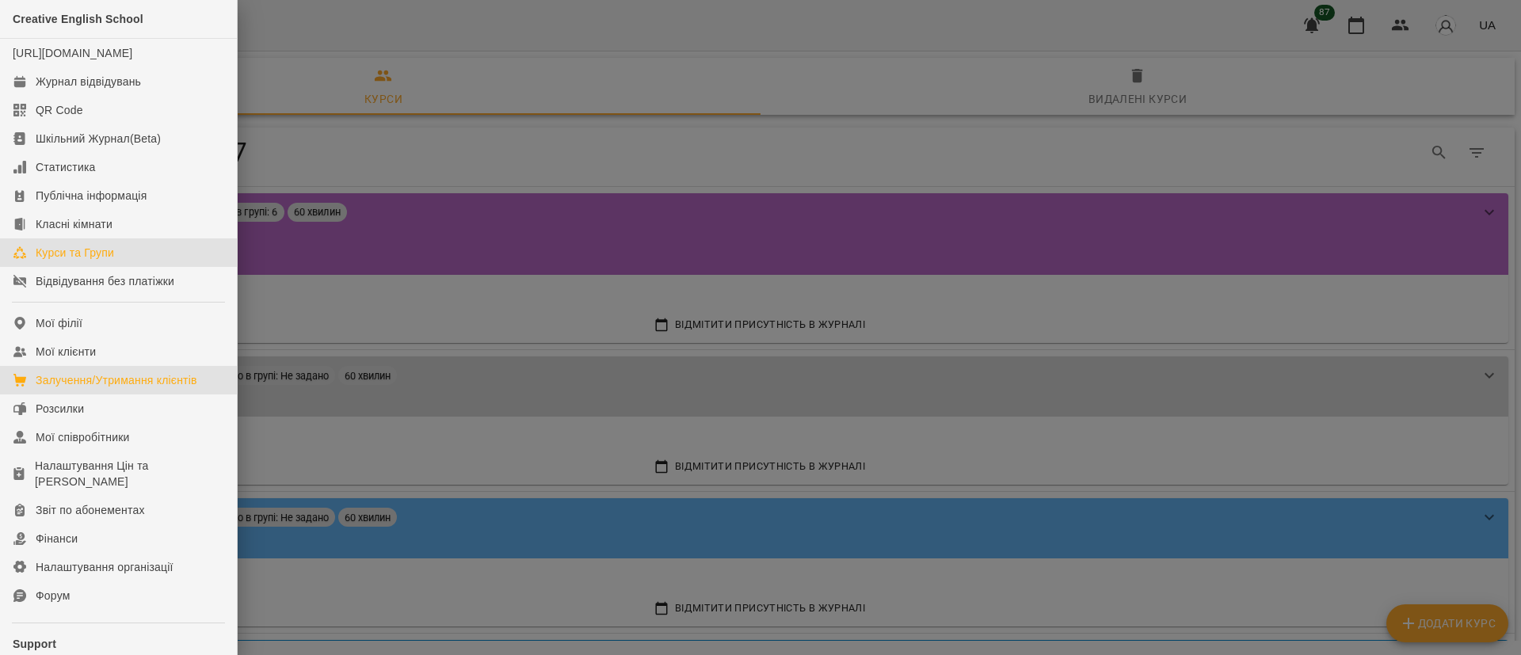
click at [144, 388] on div "Залучення/Утримання клієнтів" at bounding box center [117, 380] width 162 height 16
